Goal: Task Accomplishment & Management: Complete application form

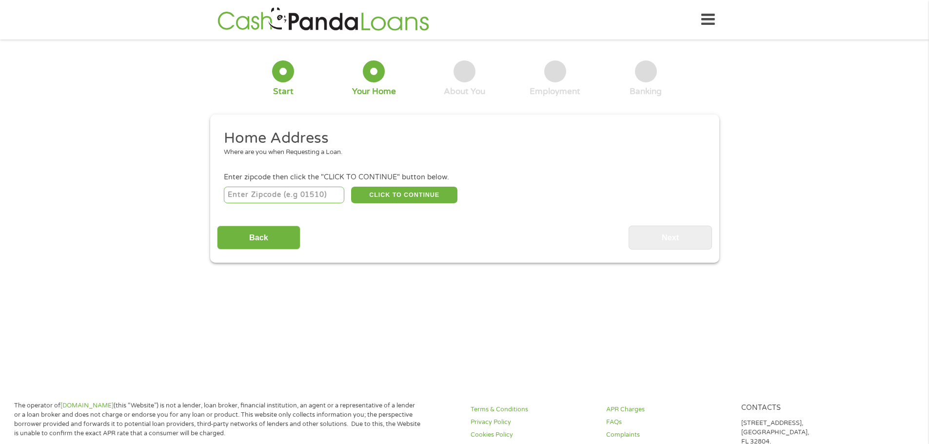
click at [298, 195] on input "number" at bounding box center [284, 195] width 120 height 17
type input "79701"
select select "[US_STATE]"
click at [417, 194] on button "CLICK TO CONTINUE" at bounding box center [404, 195] width 106 height 17
type input "79701"
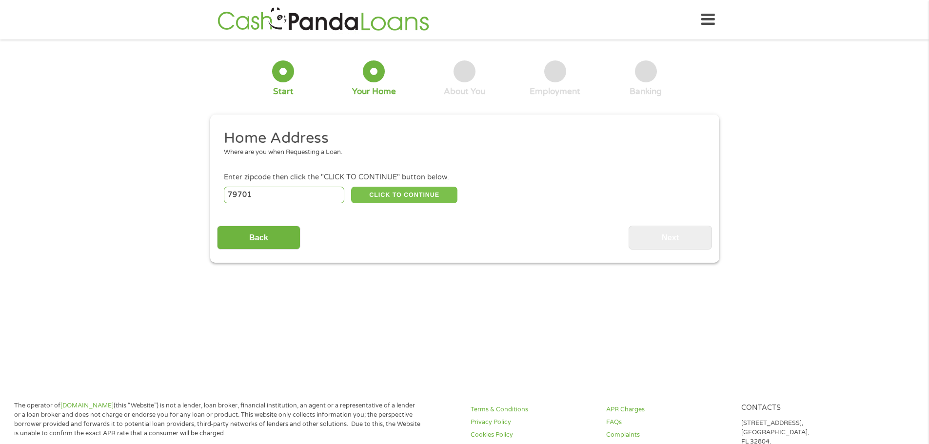
type input "Midland"
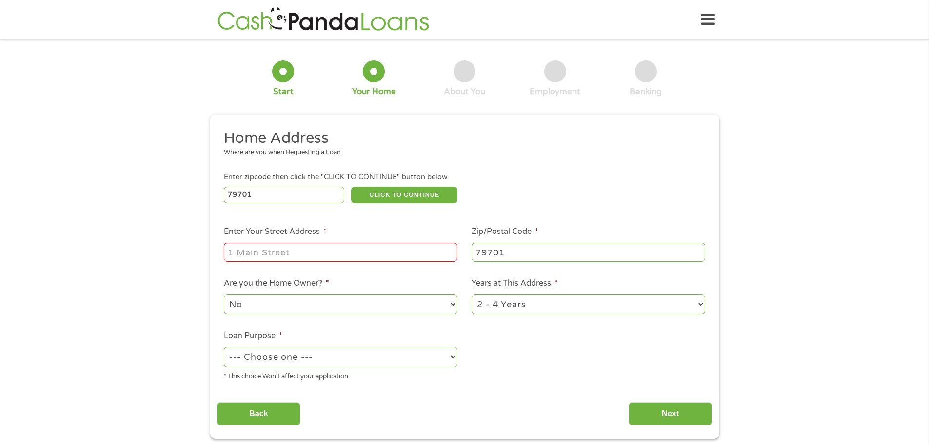
click at [358, 249] on input "Enter Your Street Address *" at bounding box center [341, 252] width 234 height 19
type input "[STREET_ADDRESS][US_STATE]"
click at [397, 306] on select "No Yes" at bounding box center [341, 305] width 234 height 20
select select "yes"
click at [224, 295] on select "No Yes" at bounding box center [341, 305] width 234 height 20
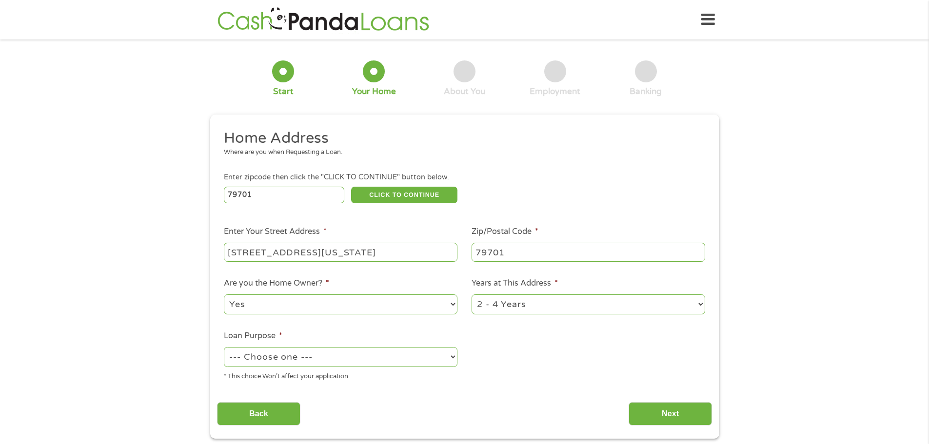
click at [381, 362] on select "--- Choose one --- Pay Bills Debt Consolidation Home Improvement Major Purchase…" at bounding box center [341, 357] width 234 height 20
select select "paybills"
click at [224, 347] on select "--- Choose one --- Pay Bills Debt Consolidation Home Improvement Major Purchase…" at bounding box center [341, 357] width 234 height 20
click at [576, 305] on select "1 Year or less 1 - 2 Years 2 - 4 Years Over 4 Years" at bounding box center [589, 305] width 234 height 20
select select "60months"
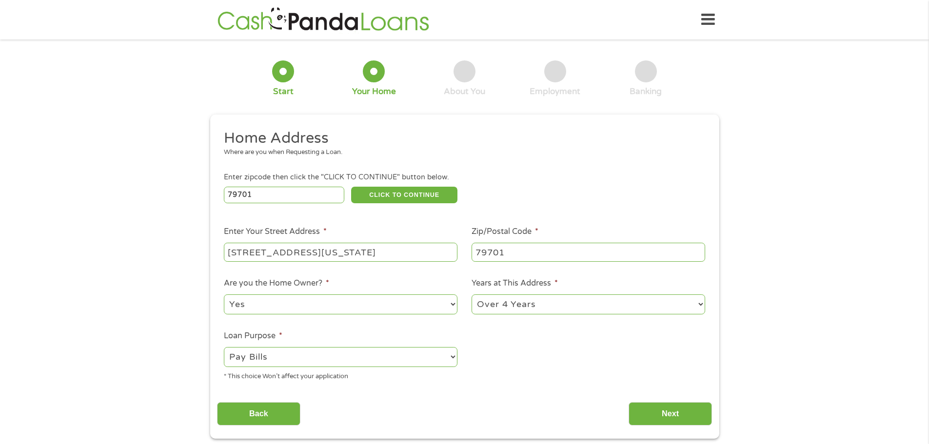
click at [472, 295] on select "1 Year or less 1 - 2 Years 2 - 4 Years Over 4 Years" at bounding box center [589, 305] width 234 height 20
click at [664, 413] on input "Next" at bounding box center [670, 414] width 83 height 24
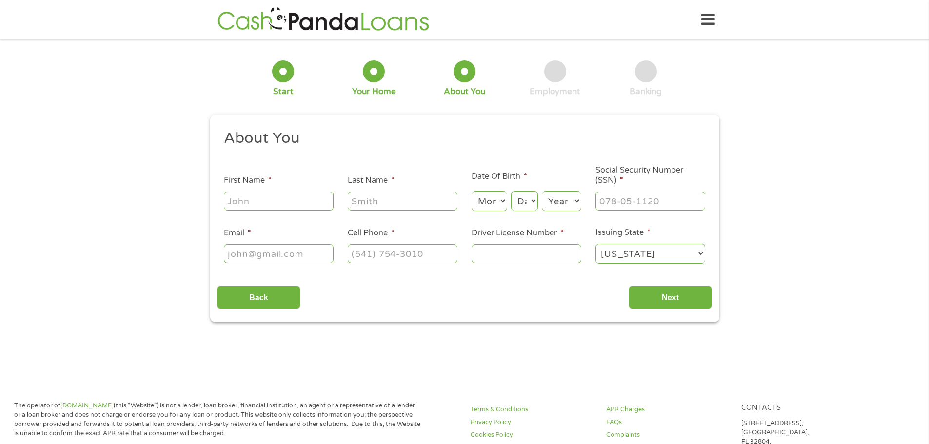
click at [283, 200] on input "First Name *" at bounding box center [279, 201] width 110 height 19
type input "[PERSON_NAME]"
type input "[EMAIL_ADDRESS][DOMAIN_NAME]"
type input "[PHONE_NUMBER]"
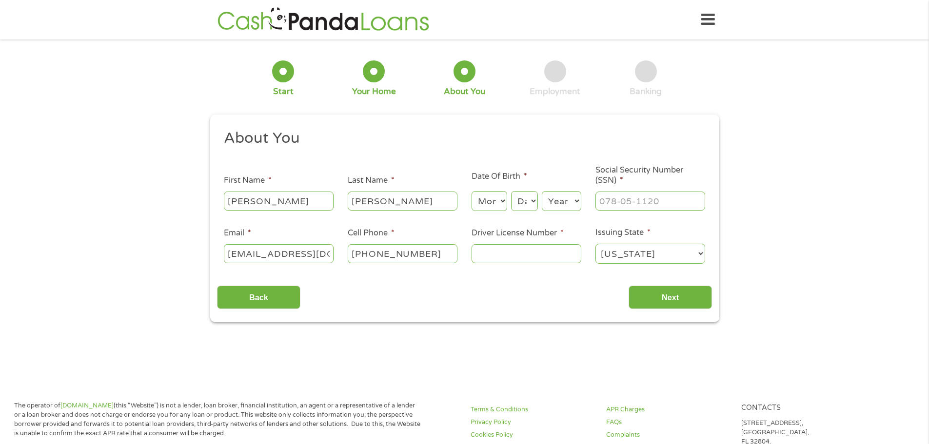
click at [481, 202] on select "Month 1 2 3 4 5 6 7 8 9 10 11 12" at bounding box center [490, 201] width 36 height 20
select select "9"
click at [472, 191] on select "Month 1 2 3 4 5 6 7 8 9 10 11 12" at bounding box center [490, 201] width 36 height 20
click at [531, 202] on select "Day 1 2 3 4 5 6 7 8 9 10 11 12 13 14 15 16 17 18 19 20 21 22 23 24 25 26 27 28 …" at bounding box center [524, 201] width 26 height 20
select select "3"
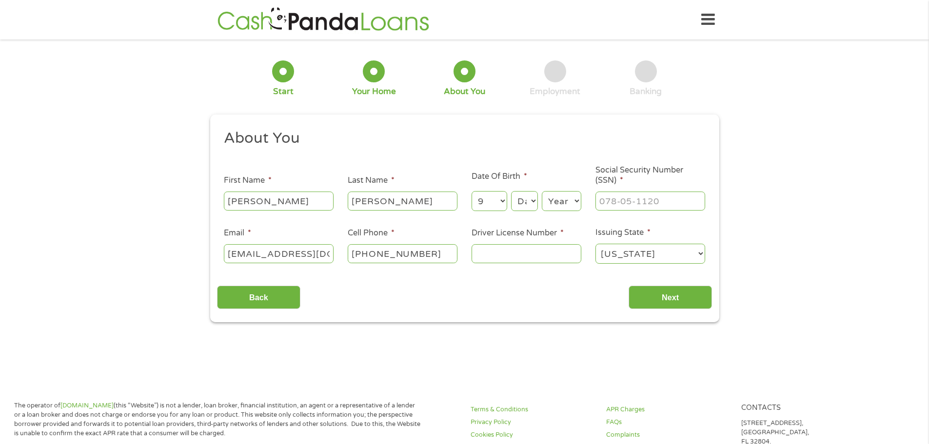
click at [511, 191] on select "Day 1 2 3 4 5 6 7 8 9 10 11 12 13 14 15 16 17 18 19 20 21 22 23 24 25 26 27 28 …" at bounding box center [524, 201] width 26 height 20
click at [565, 202] on select "Year [DATE] 2006 2005 2004 2003 2002 2001 2000 1999 1998 1997 1996 1995 1994 19…" at bounding box center [562, 201] width 40 height 20
select select "1988"
click at [542, 191] on select "Year [DATE] 2006 2005 2004 2003 2002 2001 2000 1999 1998 1997 1996 1995 1994 19…" at bounding box center [562, 201] width 40 height 20
click at [625, 203] on input "___-__-____" at bounding box center [651, 201] width 110 height 19
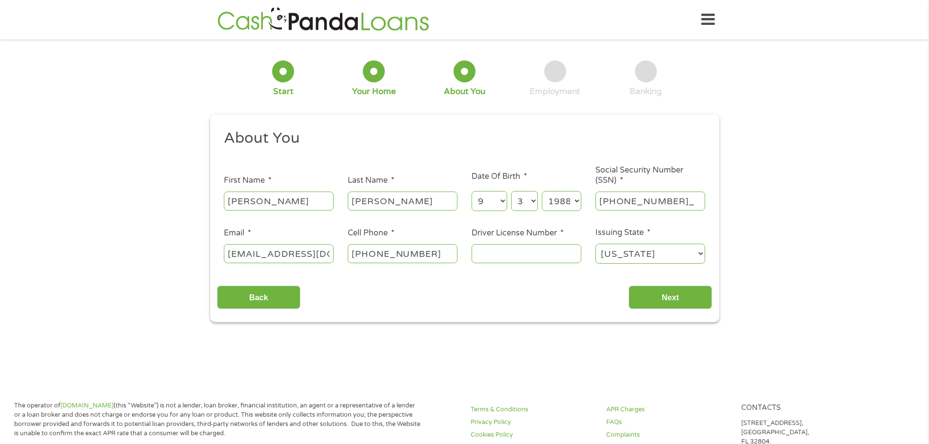
type input "641-01-4112"
click at [532, 253] on input "Driver License Number *" at bounding box center [527, 253] width 110 height 19
type input "26430848"
click at [677, 296] on input "Next" at bounding box center [670, 298] width 83 height 24
click at [686, 302] on input "Next" at bounding box center [670, 298] width 83 height 24
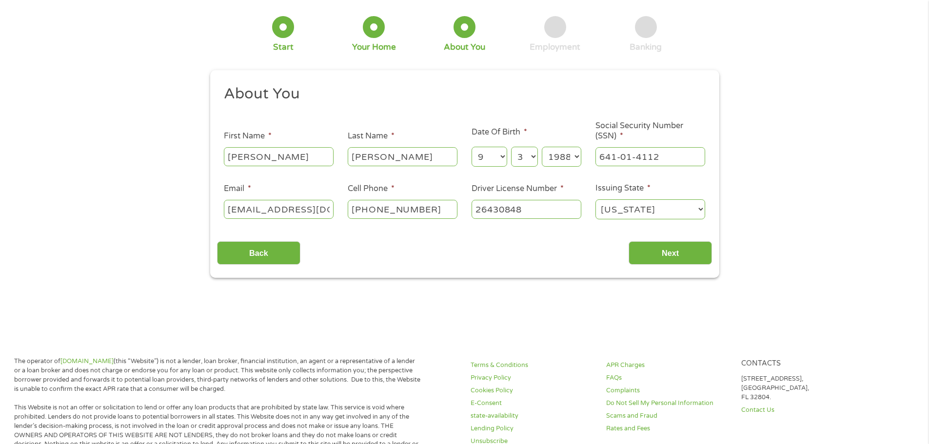
scroll to position [0, 0]
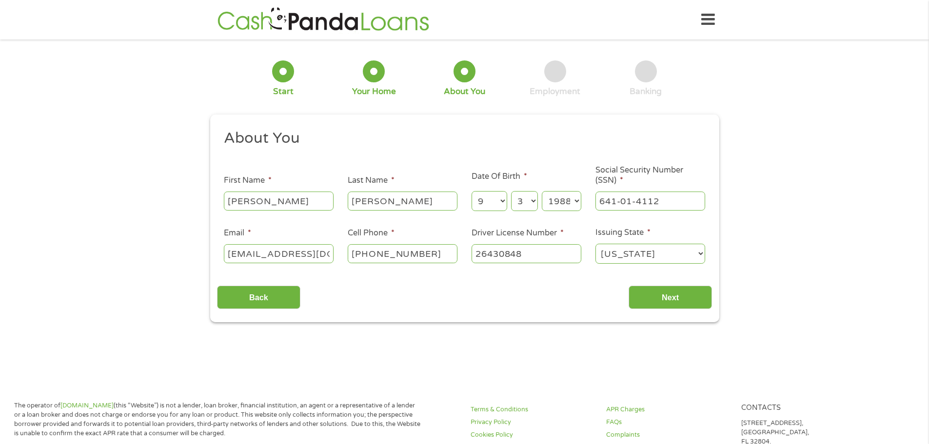
click at [627, 256] on select "[US_STATE] [US_STATE] [US_STATE] [US_STATE] [US_STATE] [US_STATE] [US_STATE] [U…" at bounding box center [651, 254] width 110 height 20
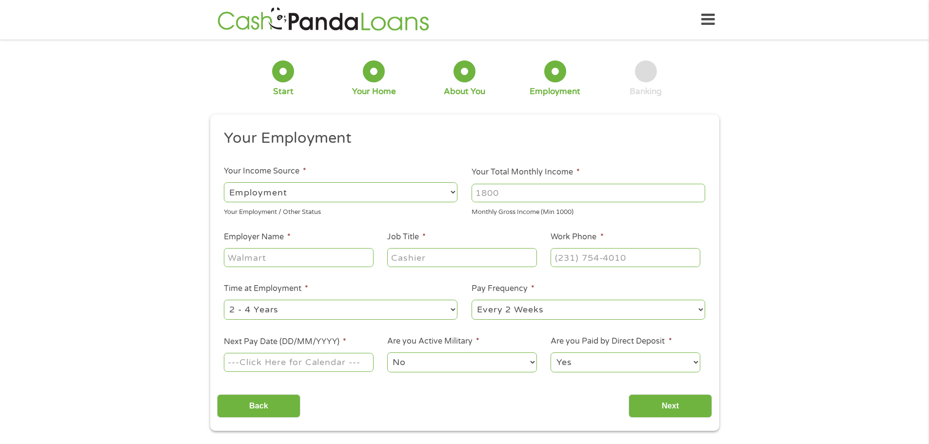
click at [509, 199] on input "Your Total Monthly Income *" at bounding box center [589, 193] width 234 height 19
type input "4600"
click at [280, 257] on input "Employer Name *" at bounding box center [298, 257] width 149 height 19
type input "maverick engineering"
click at [406, 259] on input "Job Title *" at bounding box center [461, 257] width 149 height 19
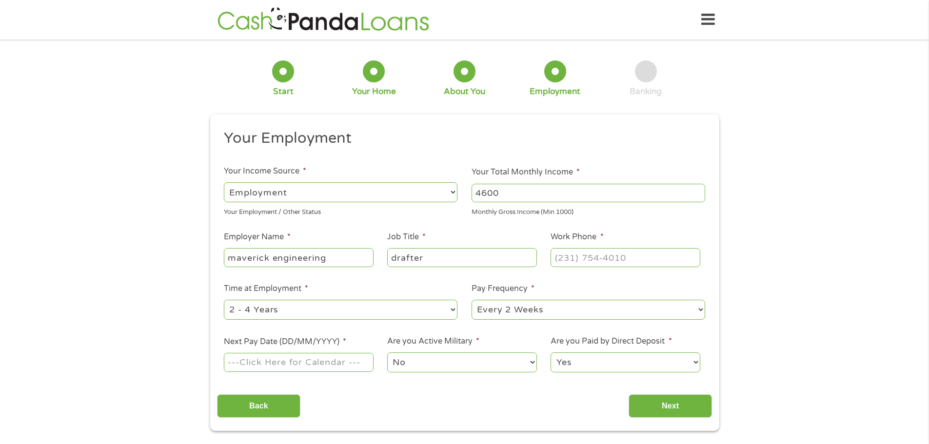
type input "drafter"
click at [573, 262] on input "(___) ___-____" at bounding box center [625, 257] width 149 height 19
type input "(__4) 324-3820"
click at [389, 306] on select "--- Choose one --- 1 Year or less 1 - 2 Years 2 - 4 Years Over 4 Years" at bounding box center [341, 310] width 234 height 20
select select "60months"
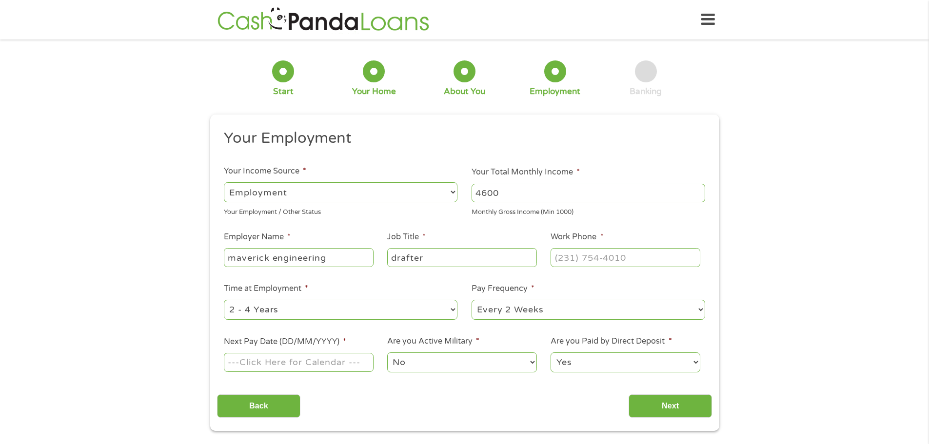
click at [224, 300] on select "--- Choose one --- 1 Year or less 1 - 2 Years 2 - 4 Years Over 4 Years" at bounding box center [341, 310] width 234 height 20
click at [512, 307] on select "--- Choose one --- Every 2 Weeks Every Week Monthly Semi-Monthly" at bounding box center [589, 310] width 234 height 20
select select "semimonthly"
click at [472, 300] on select "--- Choose one --- Every 2 Weeks Every Week Monthly Semi-Monthly" at bounding box center [589, 310] width 234 height 20
click at [339, 367] on input "Next Pay Date (DD/MM/YYYY) *" at bounding box center [298, 362] width 149 height 19
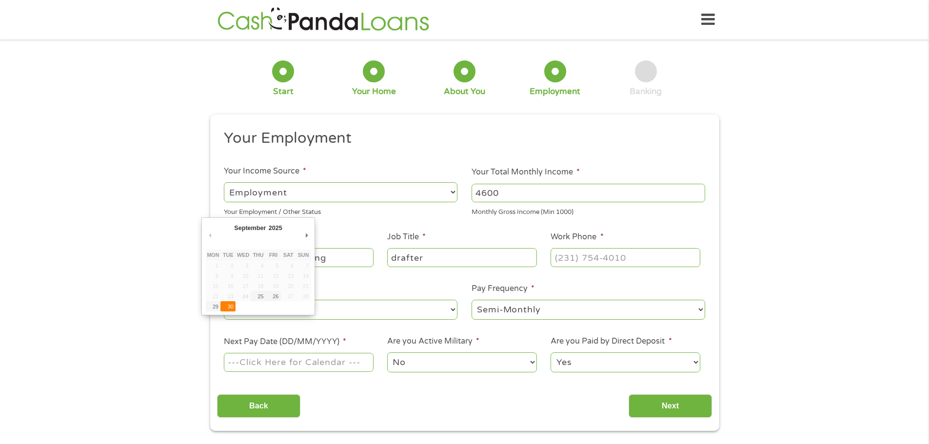
type input "[DATE]"
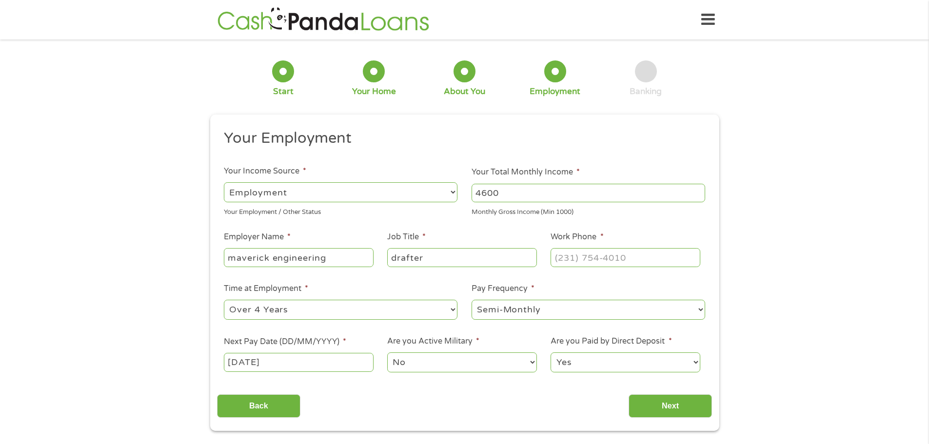
click at [480, 369] on select "No Yes" at bounding box center [461, 363] width 149 height 20
click at [670, 401] on input "Next" at bounding box center [670, 407] width 83 height 24
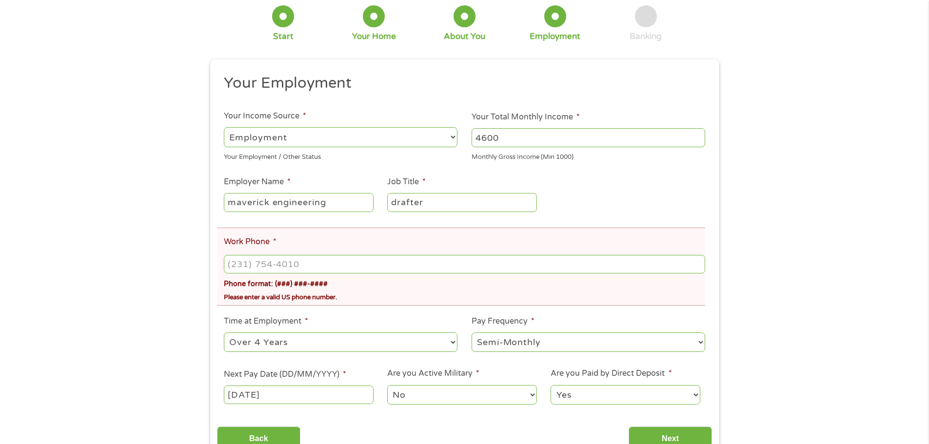
scroll to position [98, 0]
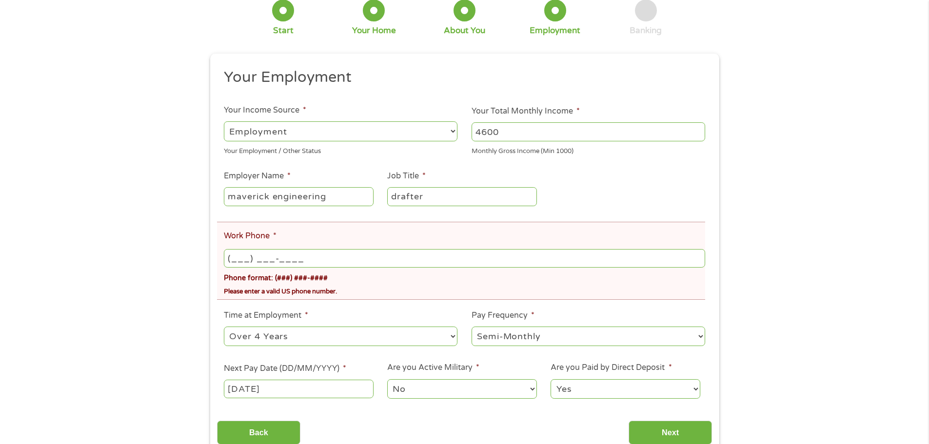
click at [342, 263] on input "(___) ___-____" at bounding box center [464, 258] width 481 height 19
drag, startPoint x: 340, startPoint y: 263, endPoint x: 333, endPoint y: 262, distance: 6.9
click at [336, 263] on input "(___) ___-____" at bounding box center [464, 258] width 481 height 19
click at [233, 259] on input "(___) ___-____" at bounding box center [464, 258] width 481 height 19
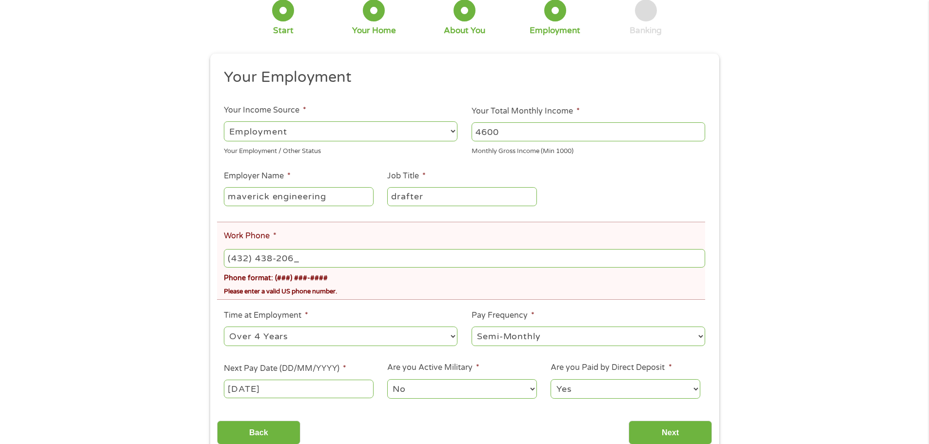
type input "[PHONE_NUMBER]"
click at [169, 272] on div "There was a problem with your submission. Please review the fields below. 1 Sta…" at bounding box center [464, 203] width 929 height 509
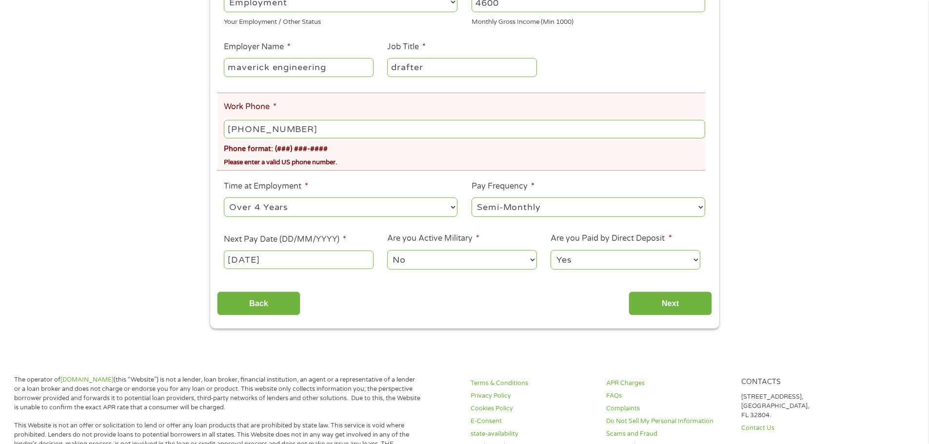
scroll to position [244, 0]
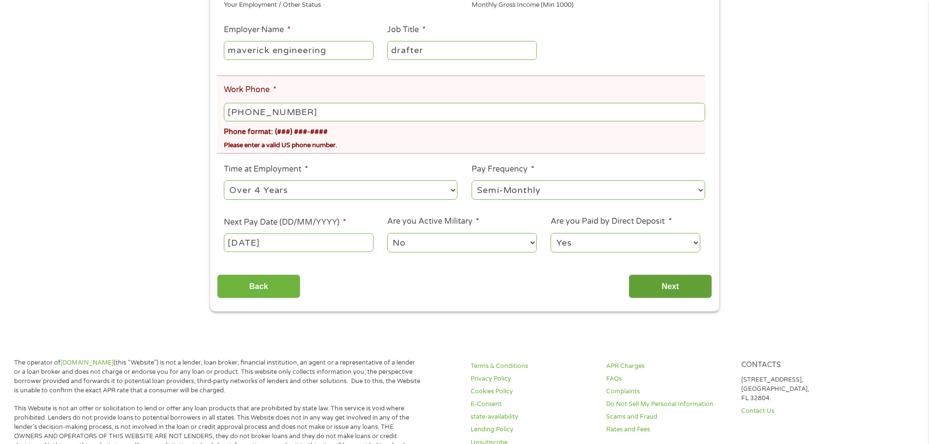
click at [658, 295] on input "Next" at bounding box center [670, 287] width 83 height 24
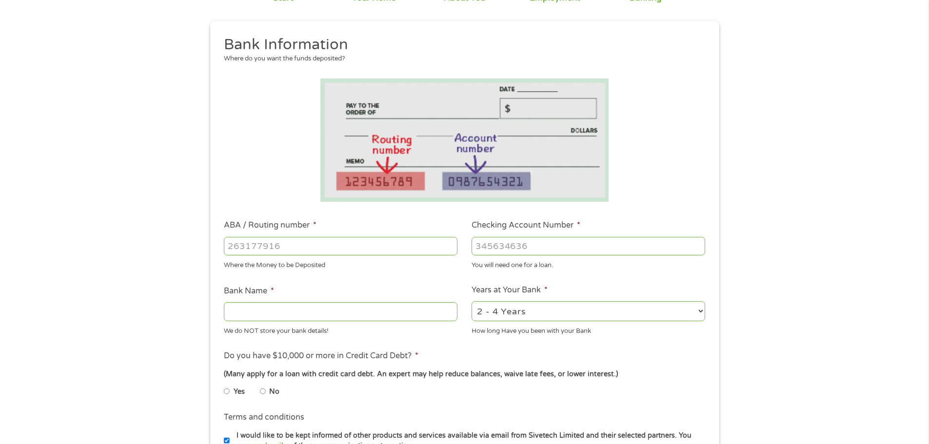
scroll to position [98, 0]
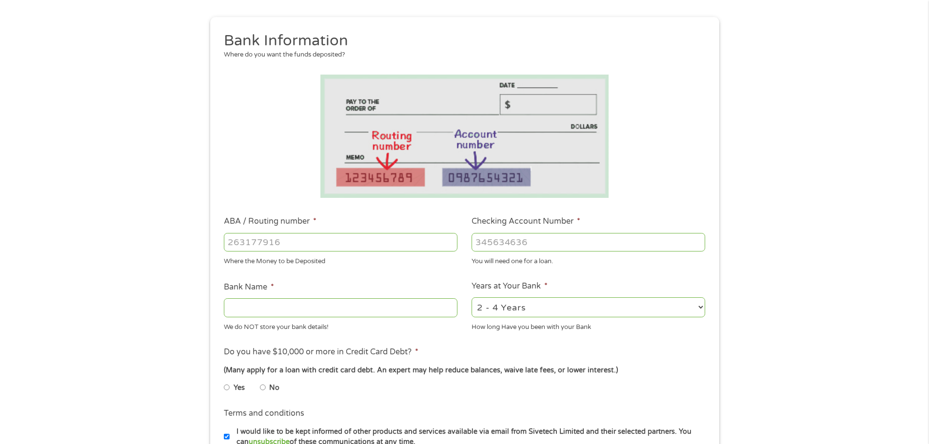
click at [339, 244] on input "ABA / Routing number *" at bounding box center [341, 242] width 234 height 19
type input "114000093"
type input "FROST BANK"
type input "114000093"
click at [506, 239] on input "Checking Account Number *" at bounding box center [589, 242] width 234 height 19
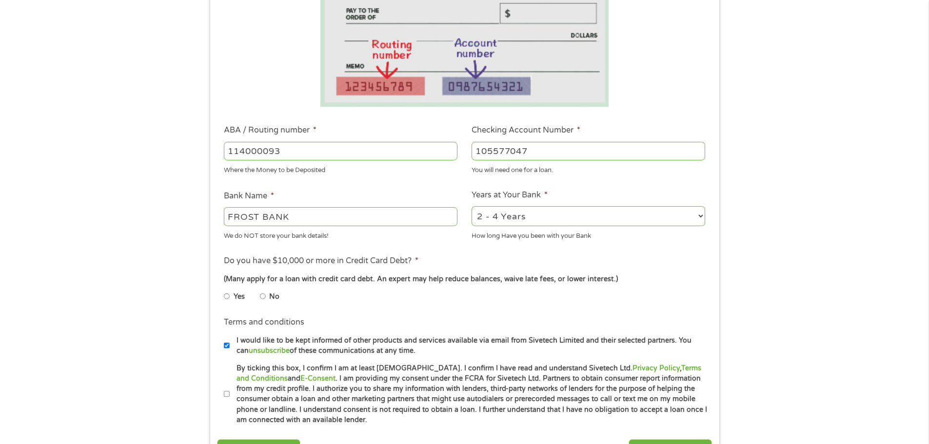
scroll to position [244, 0]
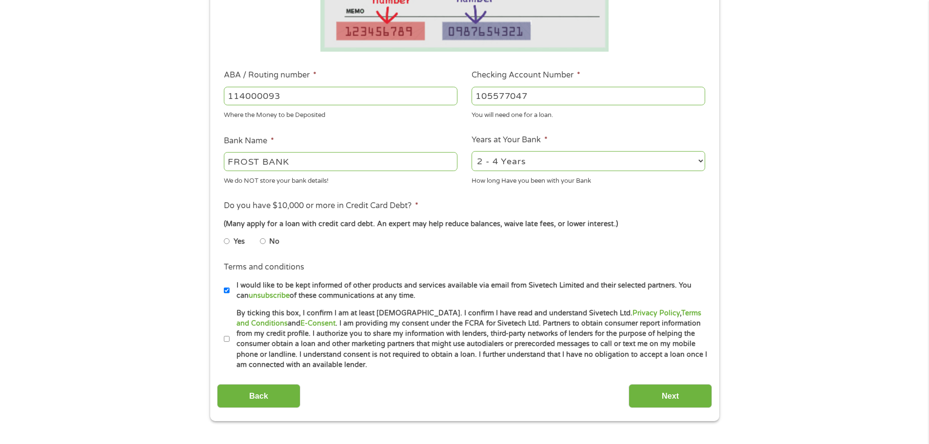
type input "105577047"
click at [265, 242] on input "No" at bounding box center [263, 242] width 6 height 16
radio input "true"
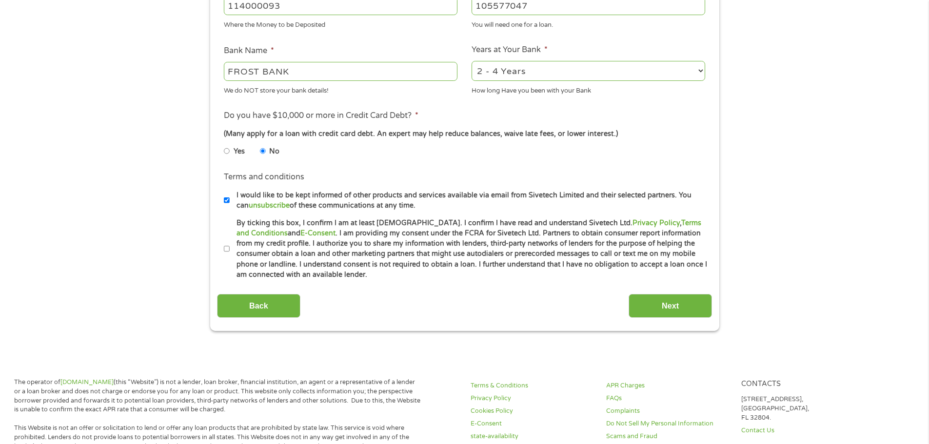
scroll to position [341, 0]
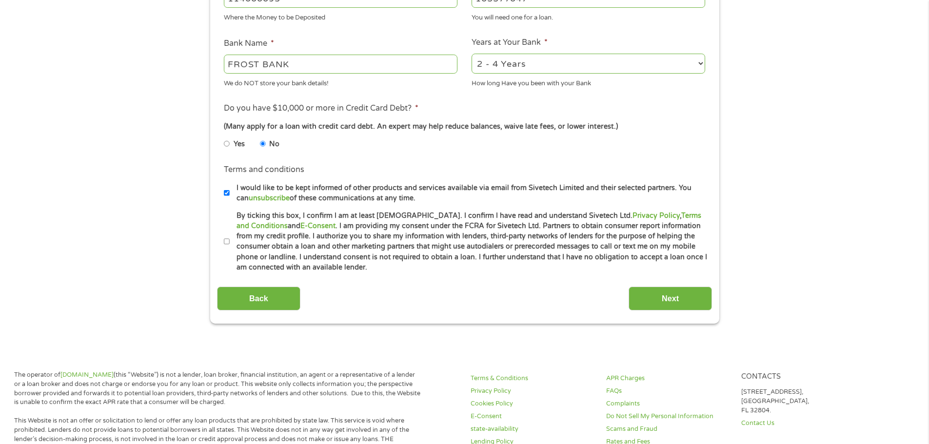
click at [228, 238] on input "By ticking this box, I confirm I am at least [DEMOGRAPHIC_DATA]. I confirm I ha…" at bounding box center [227, 242] width 6 height 16
checkbox input "true"
click at [682, 297] on input "Next" at bounding box center [670, 299] width 83 height 24
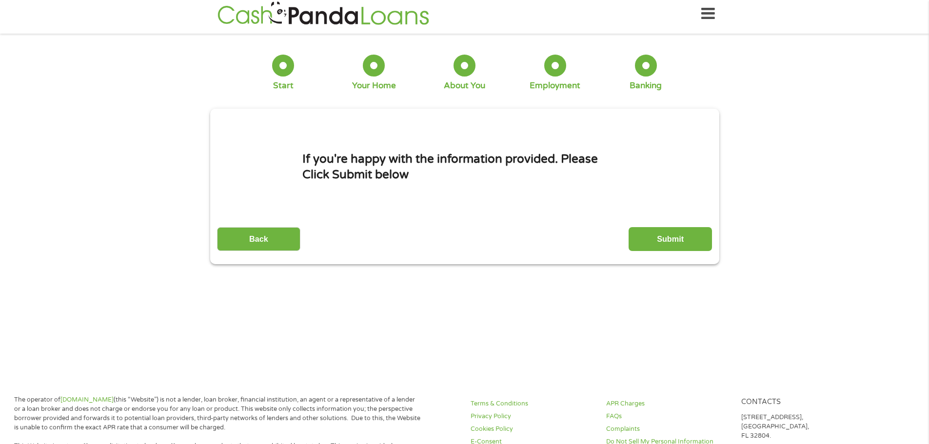
scroll to position [0, 0]
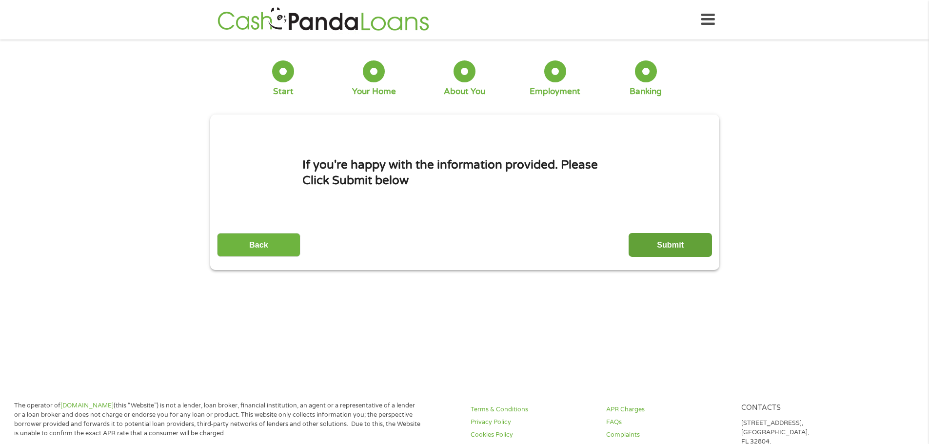
click at [686, 247] on input "Submit" at bounding box center [670, 245] width 83 height 24
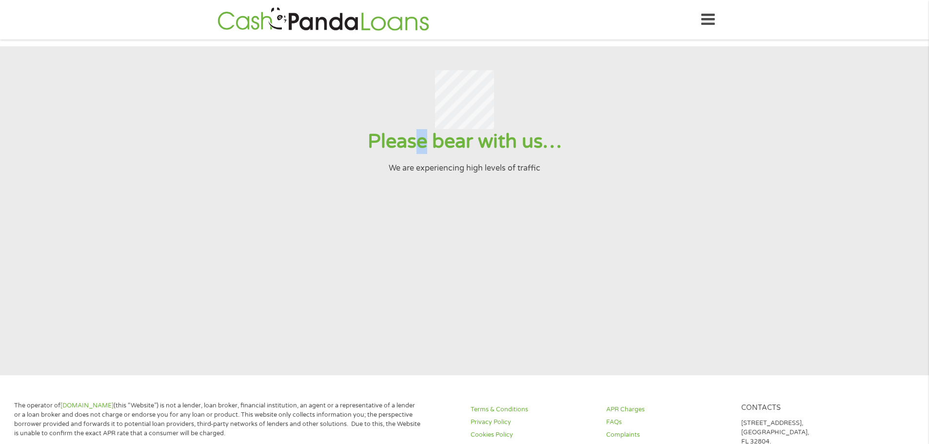
drag, startPoint x: 420, startPoint y: 158, endPoint x: 423, endPoint y: 147, distance: 11.5
click at [423, 148] on h1 "Please bear with us…" at bounding box center [464, 141] width 905 height 25
